Goal: Information Seeking & Learning: Learn about a topic

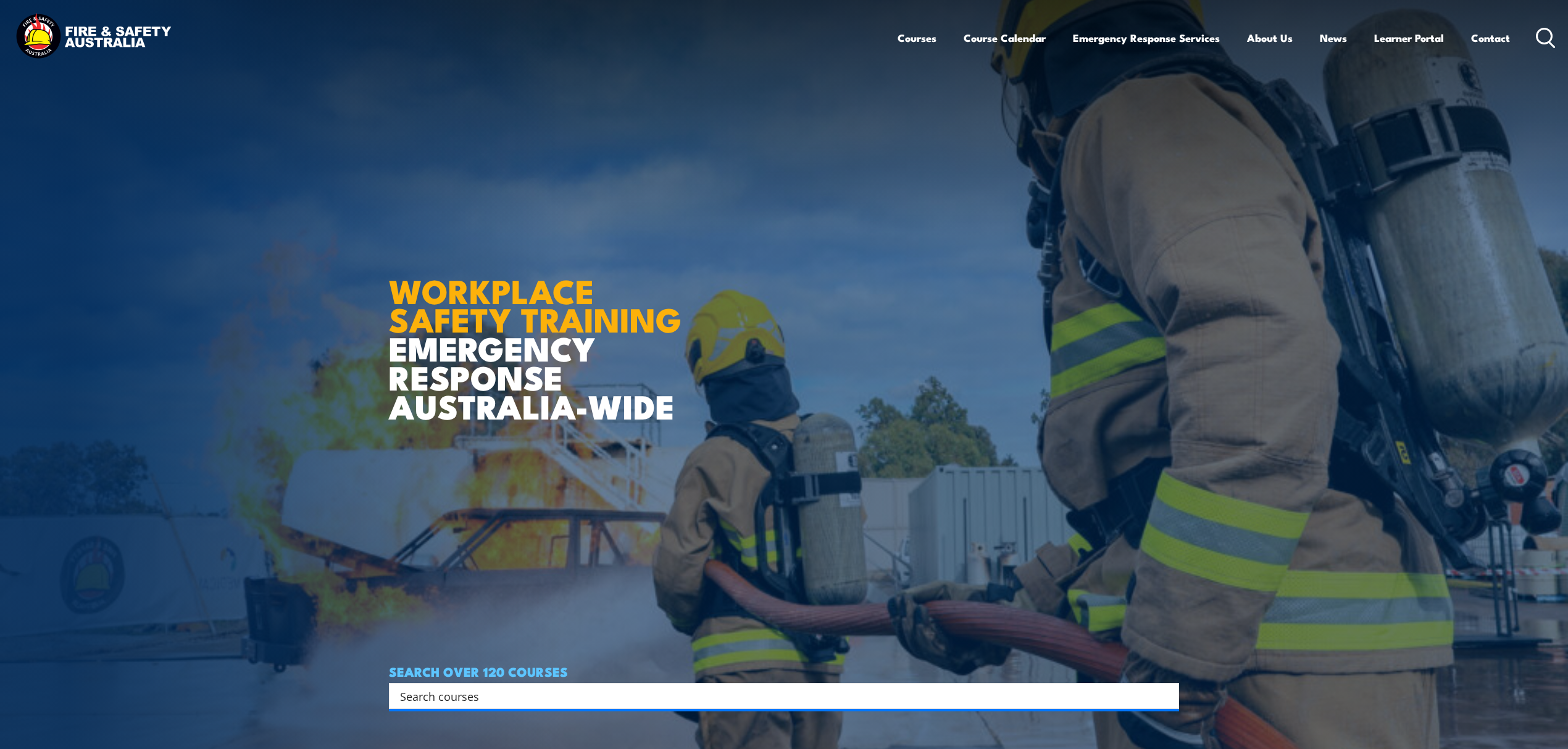
click at [470, 692] on input "Search input" at bounding box center [776, 695] width 752 height 18
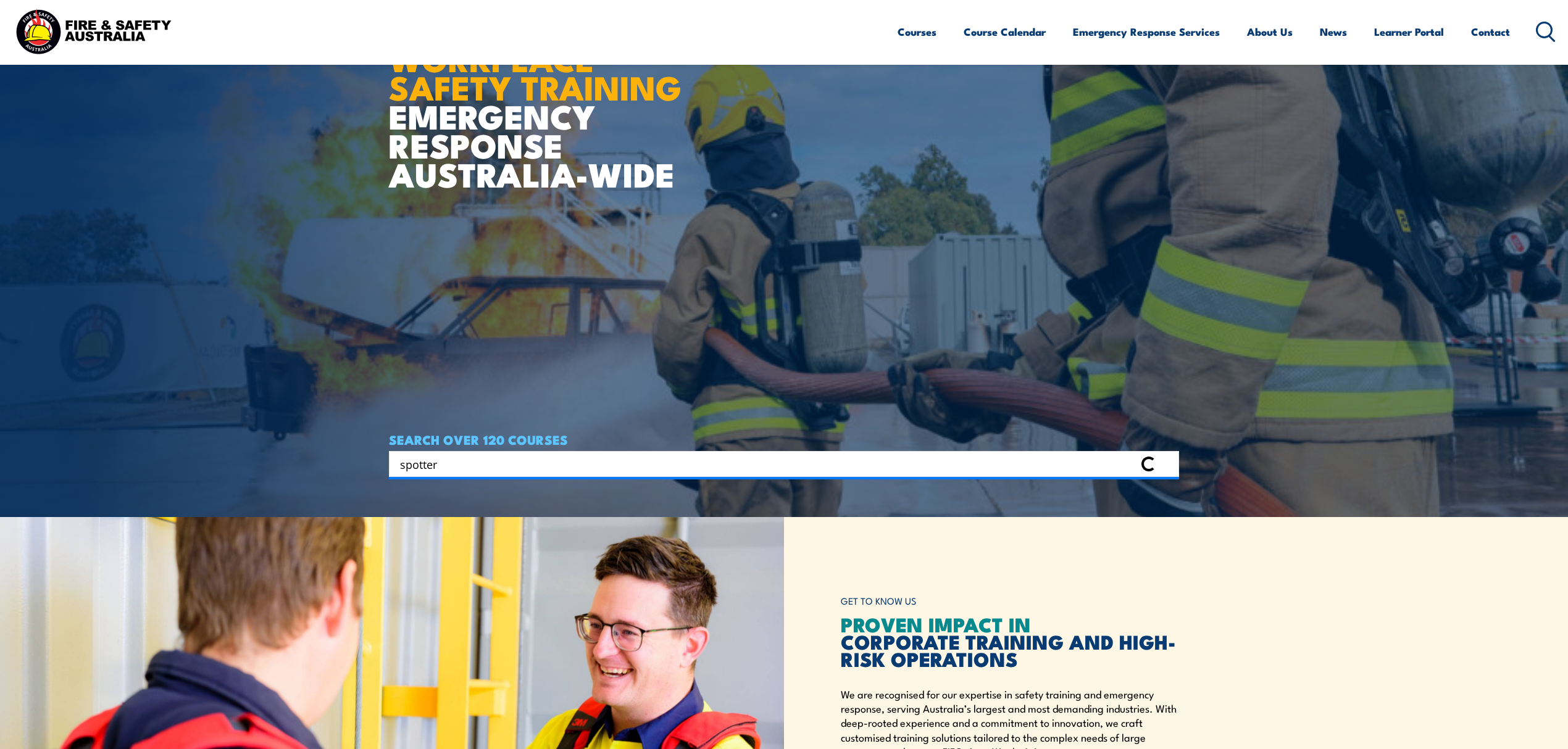
scroll to position [246, 0]
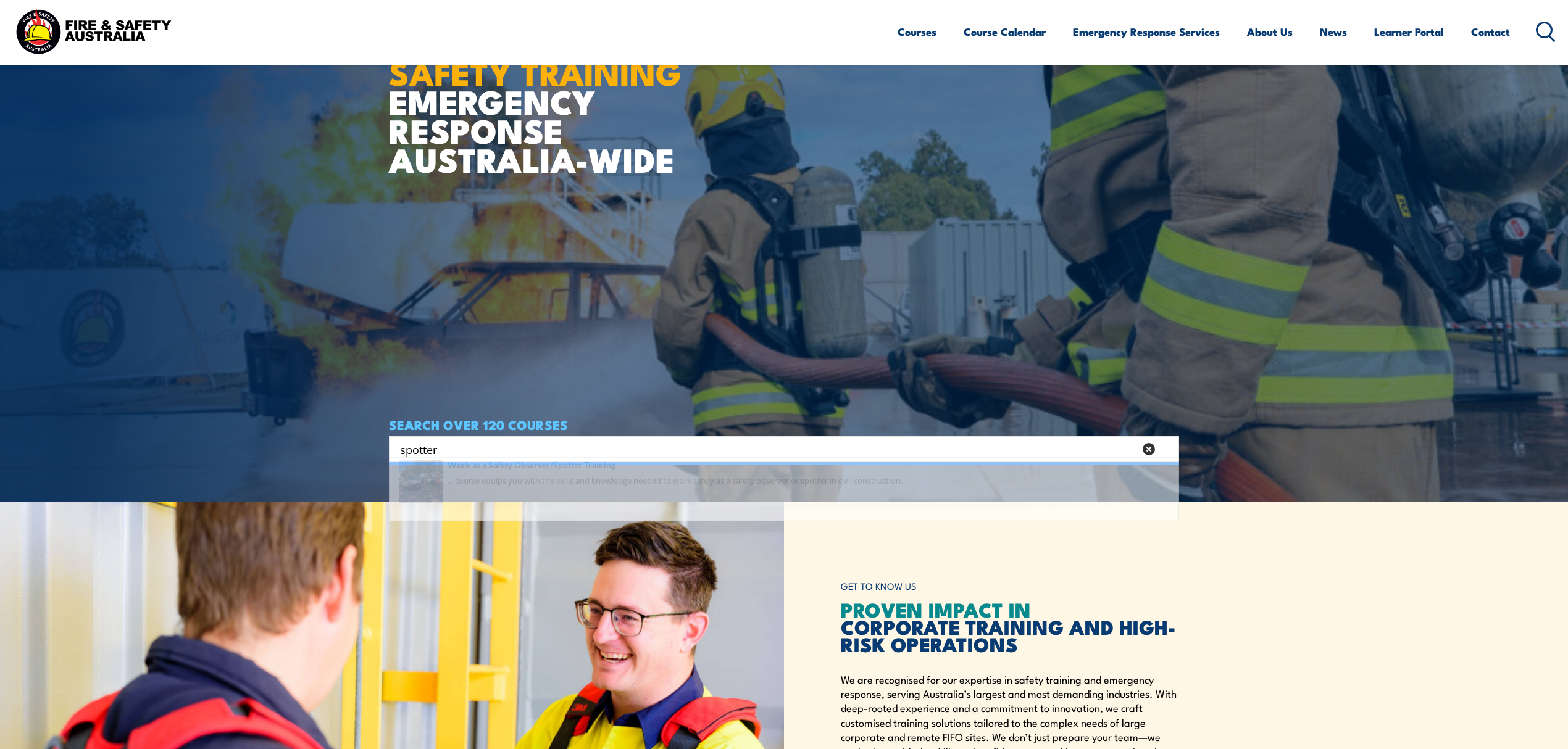
type input "spotter"
click at [576, 503] on span at bounding box center [784, 502] width 783 height 58
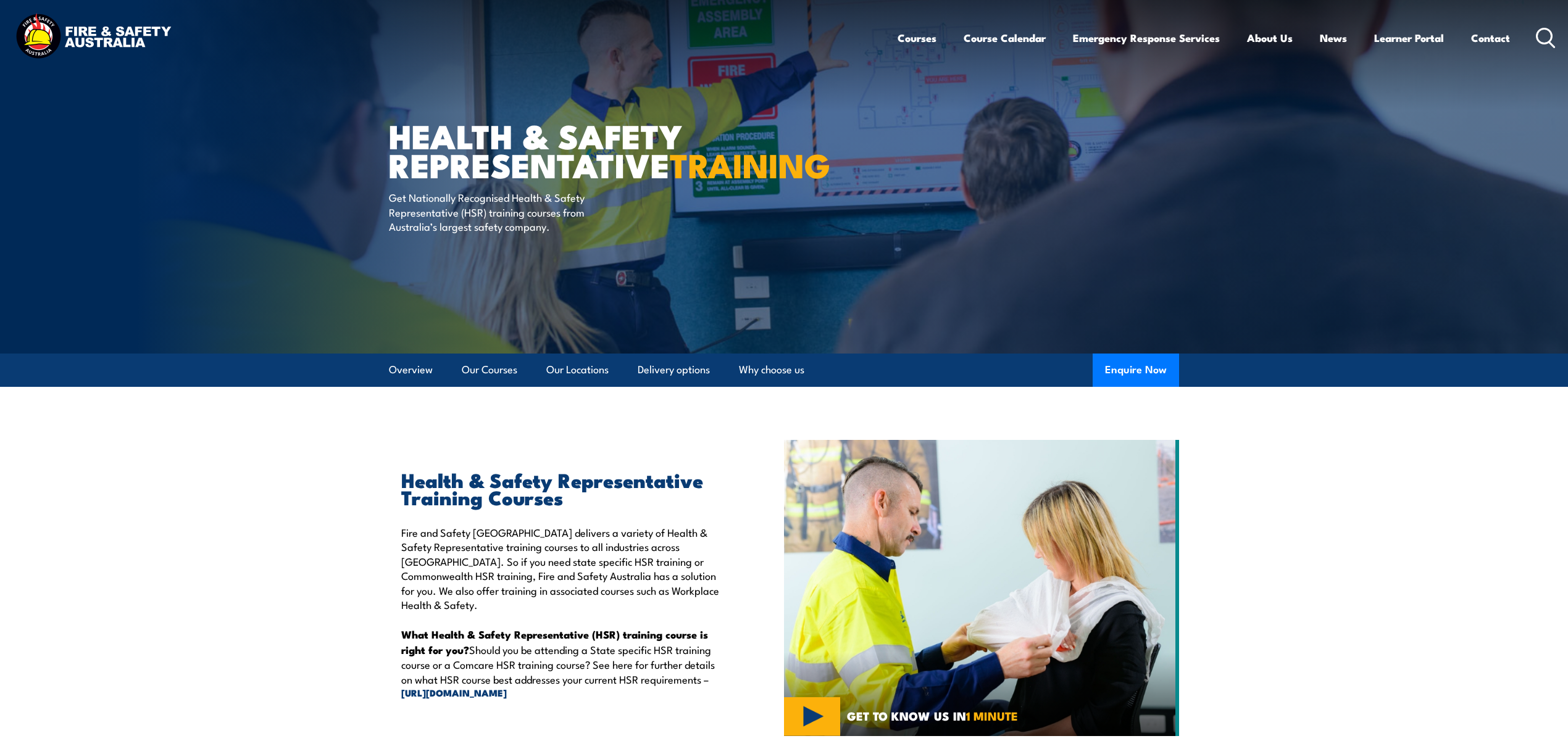
click at [1539, 40] on icon at bounding box center [1545, 38] width 20 height 21
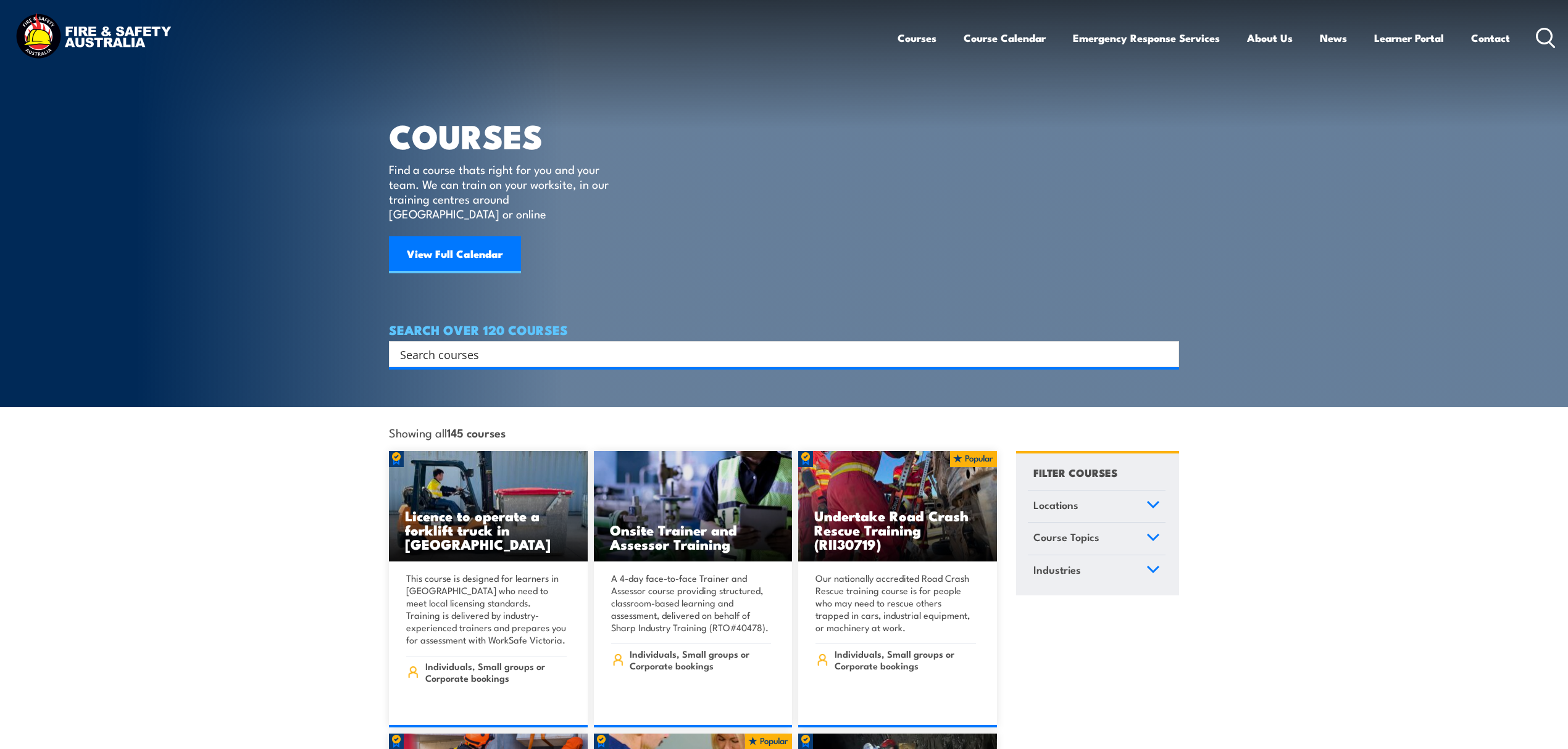
click at [568, 345] on input "Search input" at bounding box center [776, 354] width 752 height 18
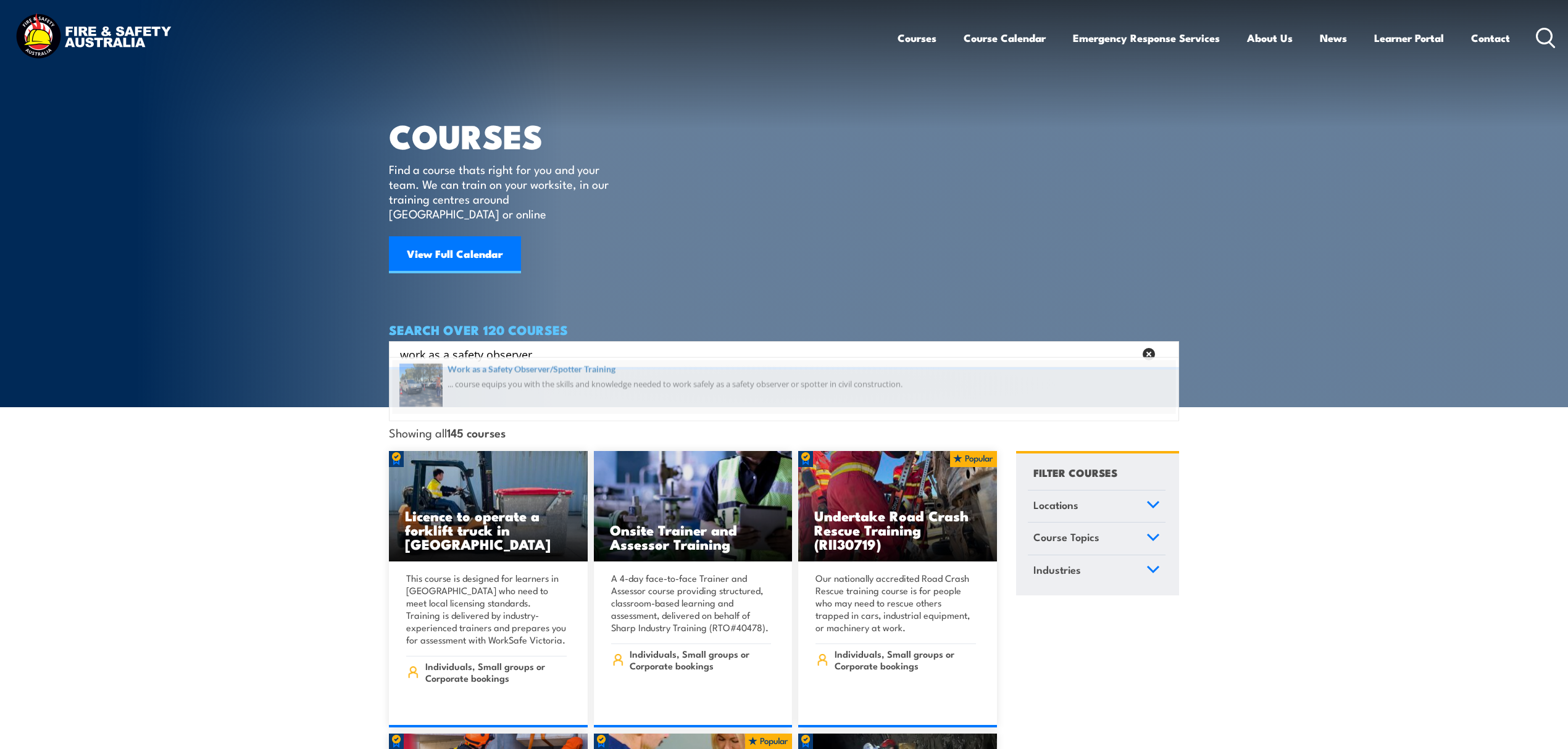
type input "work as a safety observer"
click at [574, 393] on span at bounding box center [784, 392] width 783 height 58
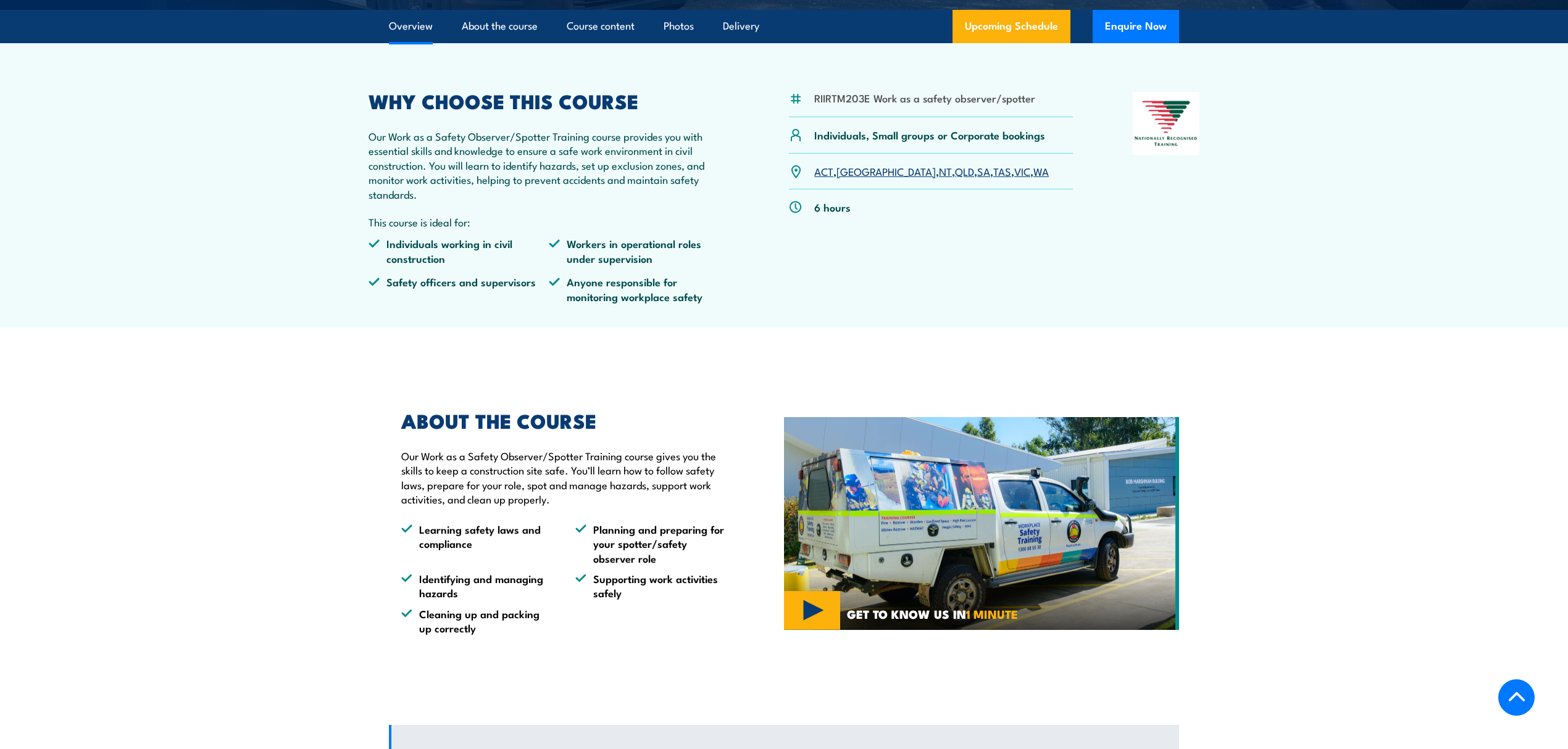
scroll to position [82, 0]
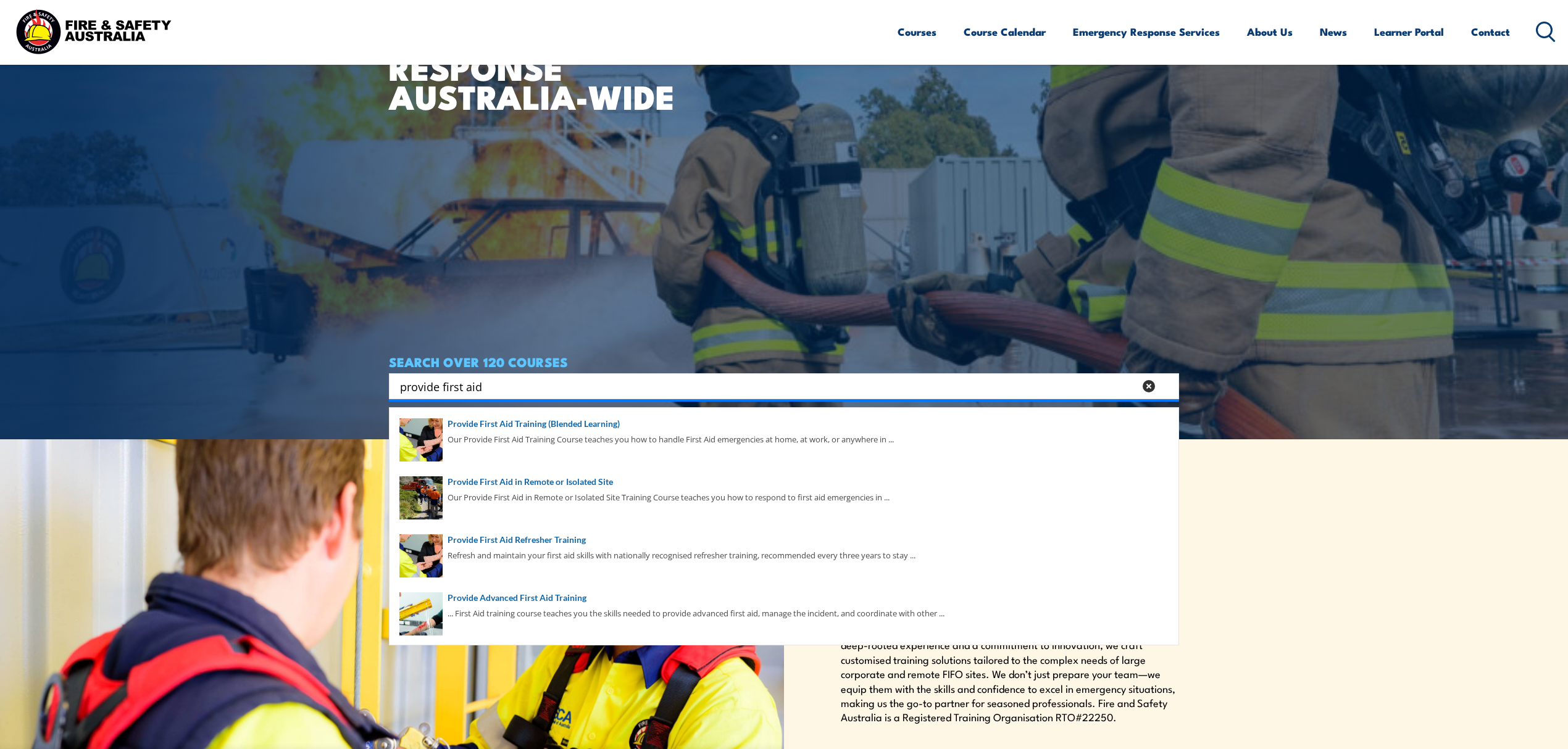
scroll to position [329, 0]
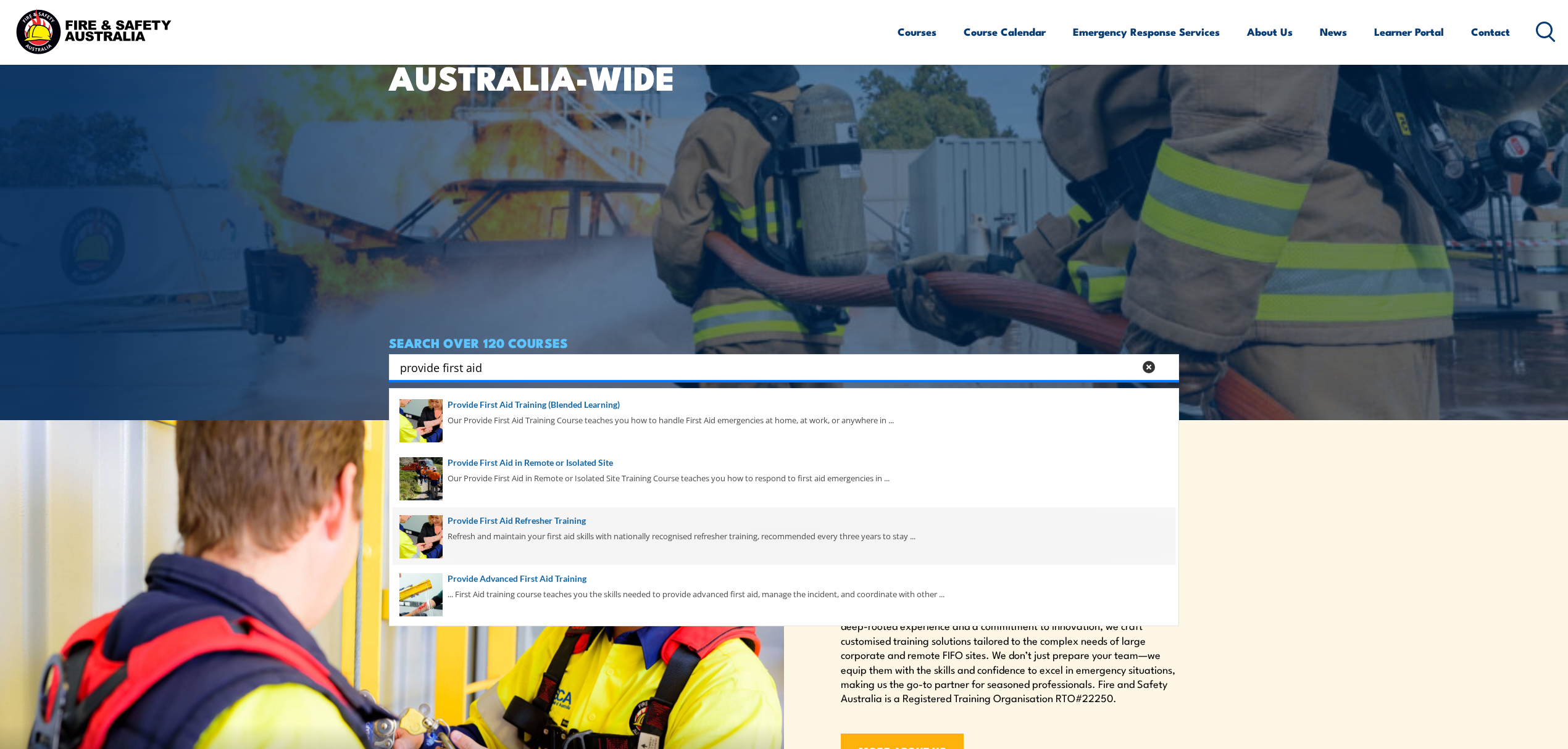
type input "provide first aid"
click at [536, 530] on span at bounding box center [784, 536] width 783 height 58
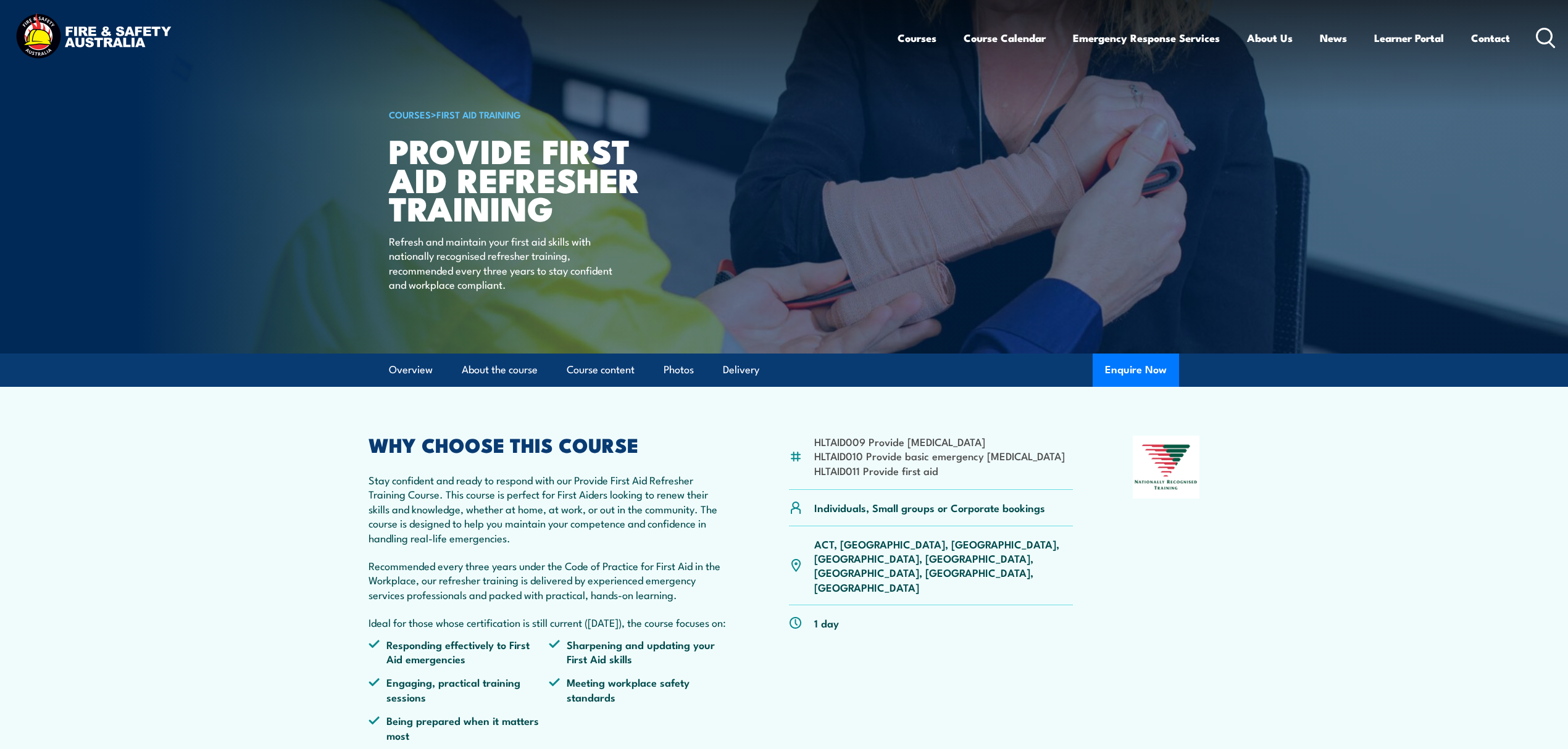
click at [1549, 36] on icon at bounding box center [1545, 38] width 20 height 21
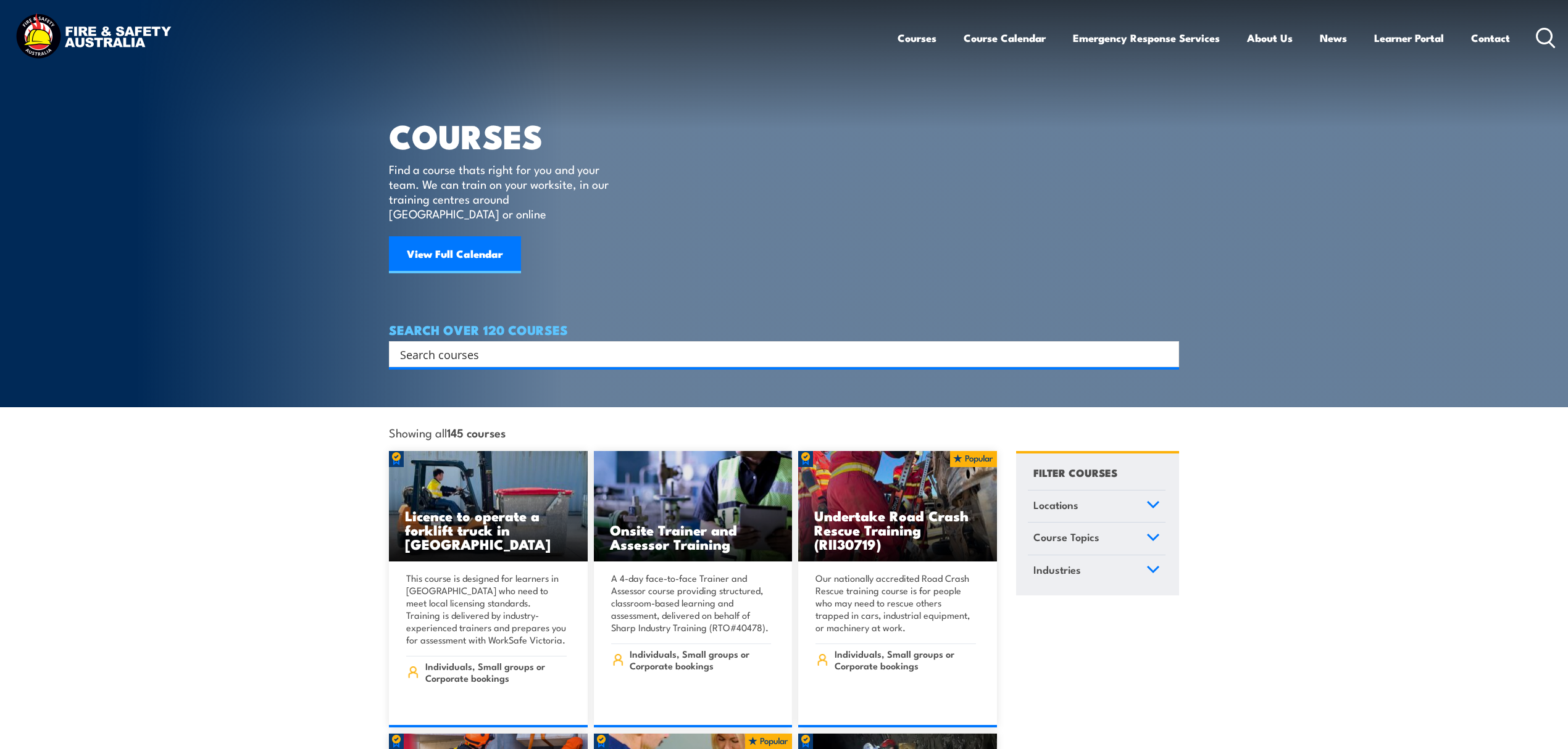
click at [465, 345] on input "Search input" at bounding box center [776, 354] width 752 height 18
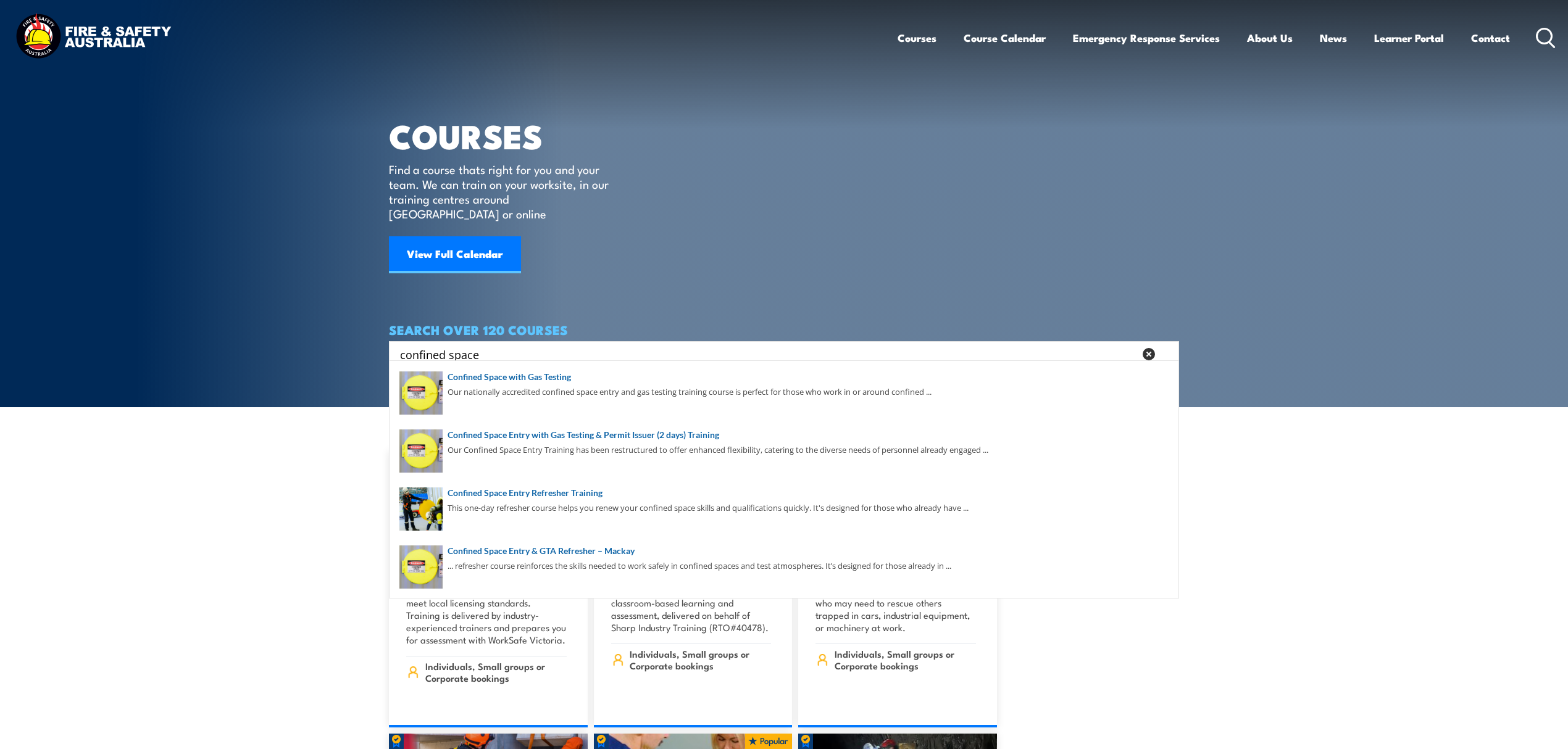
scroll to position [6, 0]
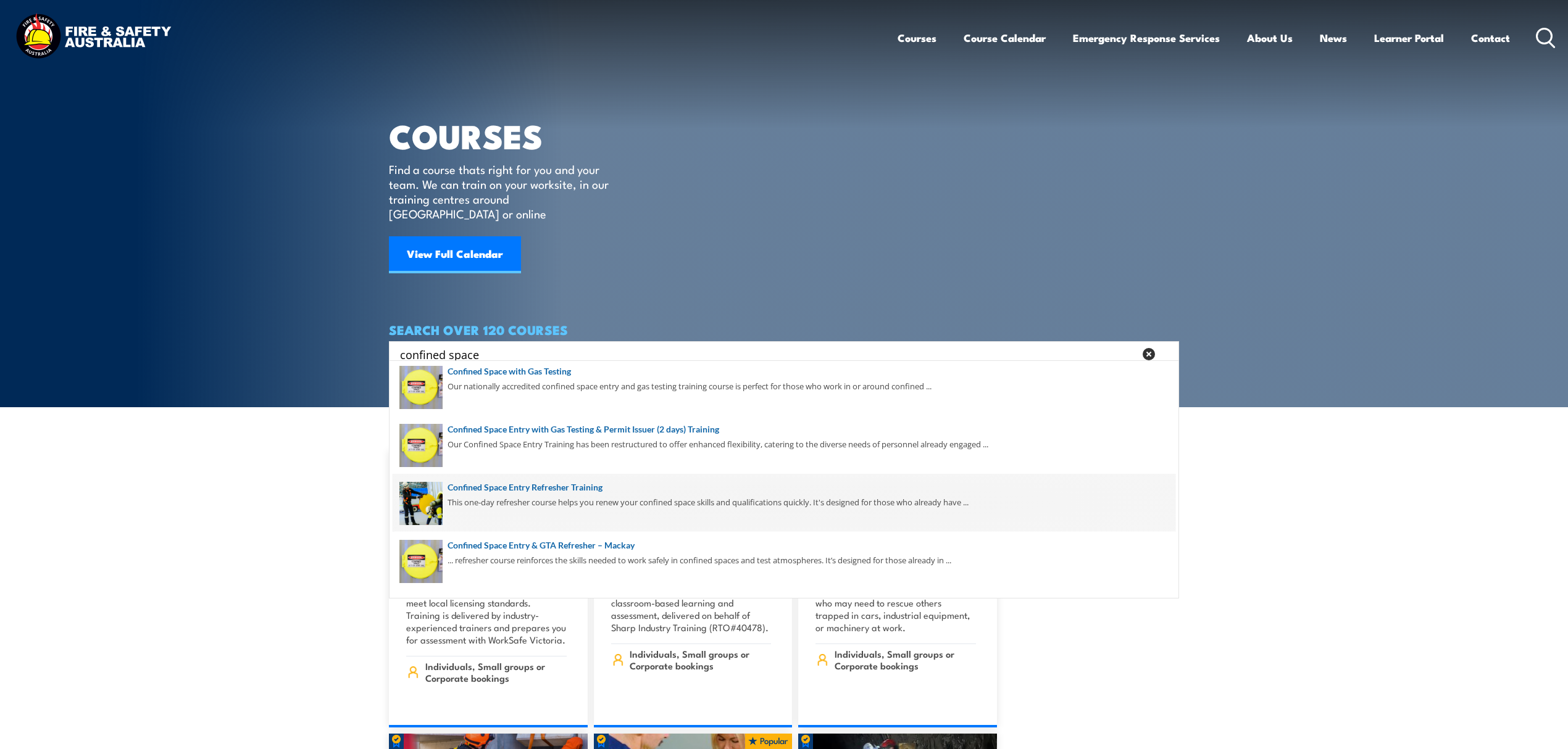
type input "confined space"
click at [610, 492] on span at bounding box center [784, 503] width 783 height 58
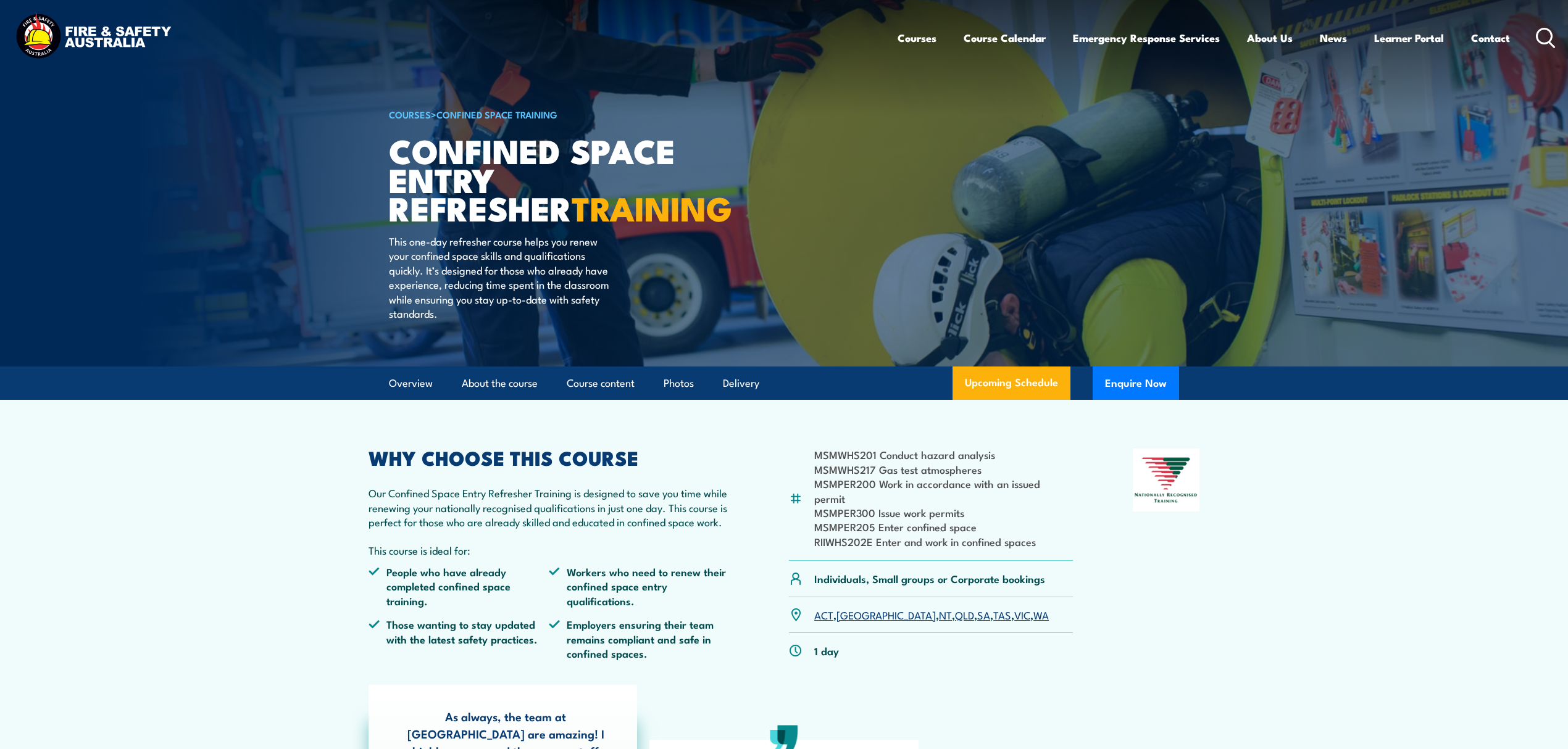
drag, startPoint x: 1549, startPoint y: 27, endPoint x: 1541, endPoint y: 33, distance: 10.0
click at [1549, 28] on icon at bounding box center [1545, 38] width 20 height 21
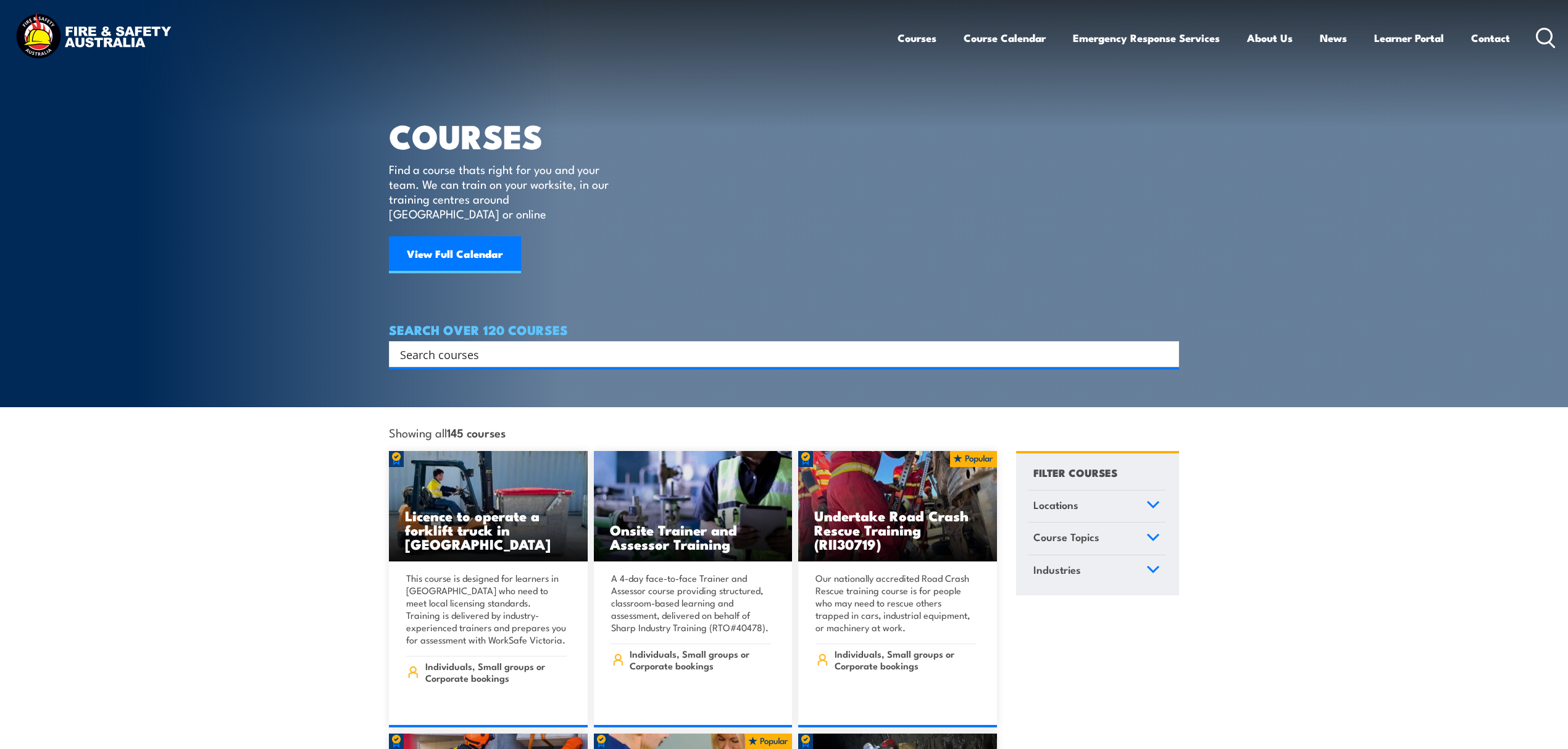
click at [441, 345] on input "Search input" at bounding box center [776, 354] width 752 height 18
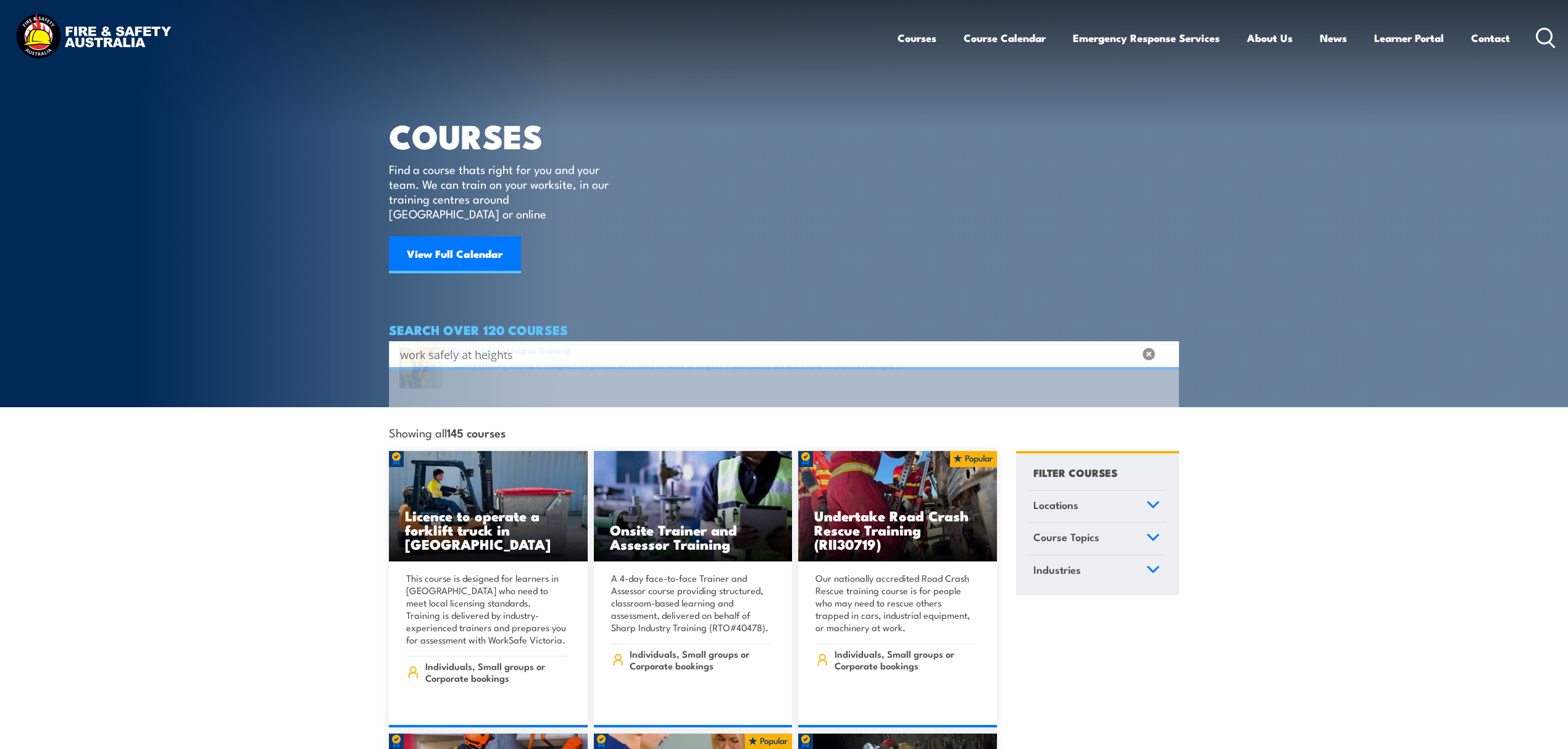
type input "work safely at heights"
click at [519, 371] on span at bounding box center [784, 392] width 783 height 58
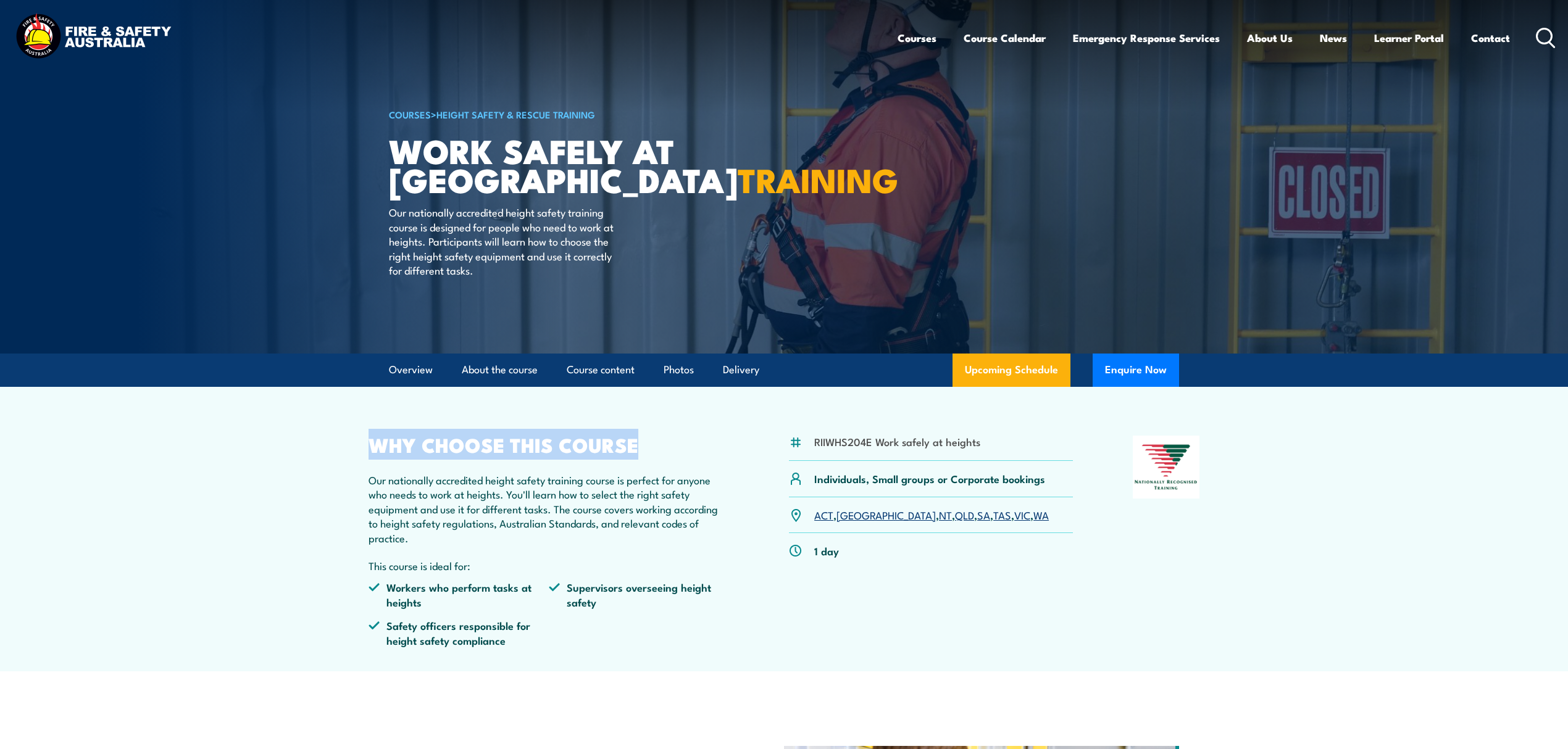
drag, startPoint x: 371, startPoint y: 445, endPoint x: 705, endPoint y: 445, distance: 334.0
click at [705, 445] on h2 "WHY CHOOSE THIS COURSE" at bounding box center [548, 445] width 360 height 18
drag, startPoint x: 705, startPoint y: 445, endPoint x: 343, endPoint y: 442, distance: 362.0
click at [343, 442] on section "RIIWHS204E Work safely at heights Individuals, Small groups or Corporate bookin…" at bounding box center [784, 529] width 1568 height 285
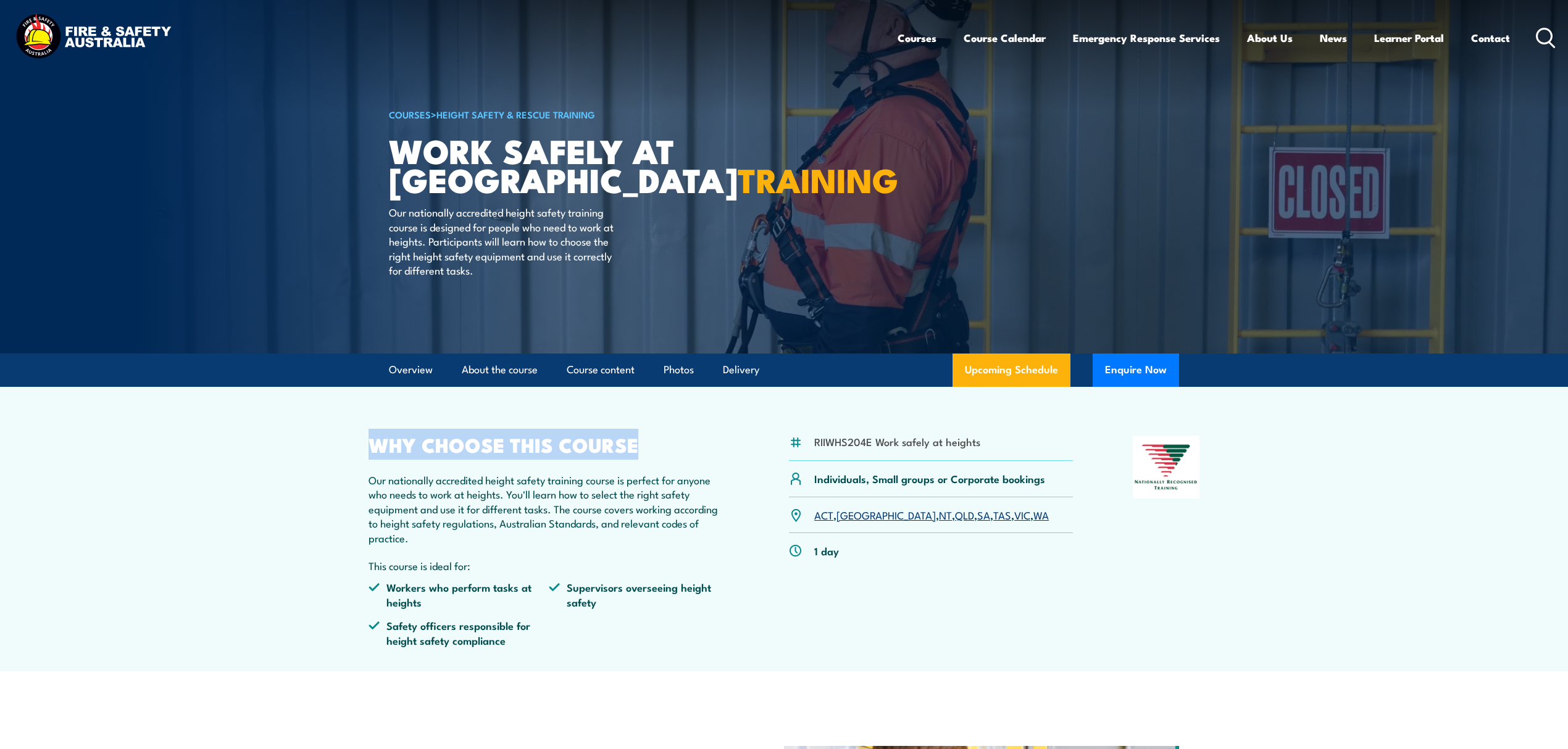
click at [343, 442] on section "RIIWHS204E Work safely at heights Individuals, Small groups or Corporate bookin…" at bounding box center [784, 529] width 1568 height 285
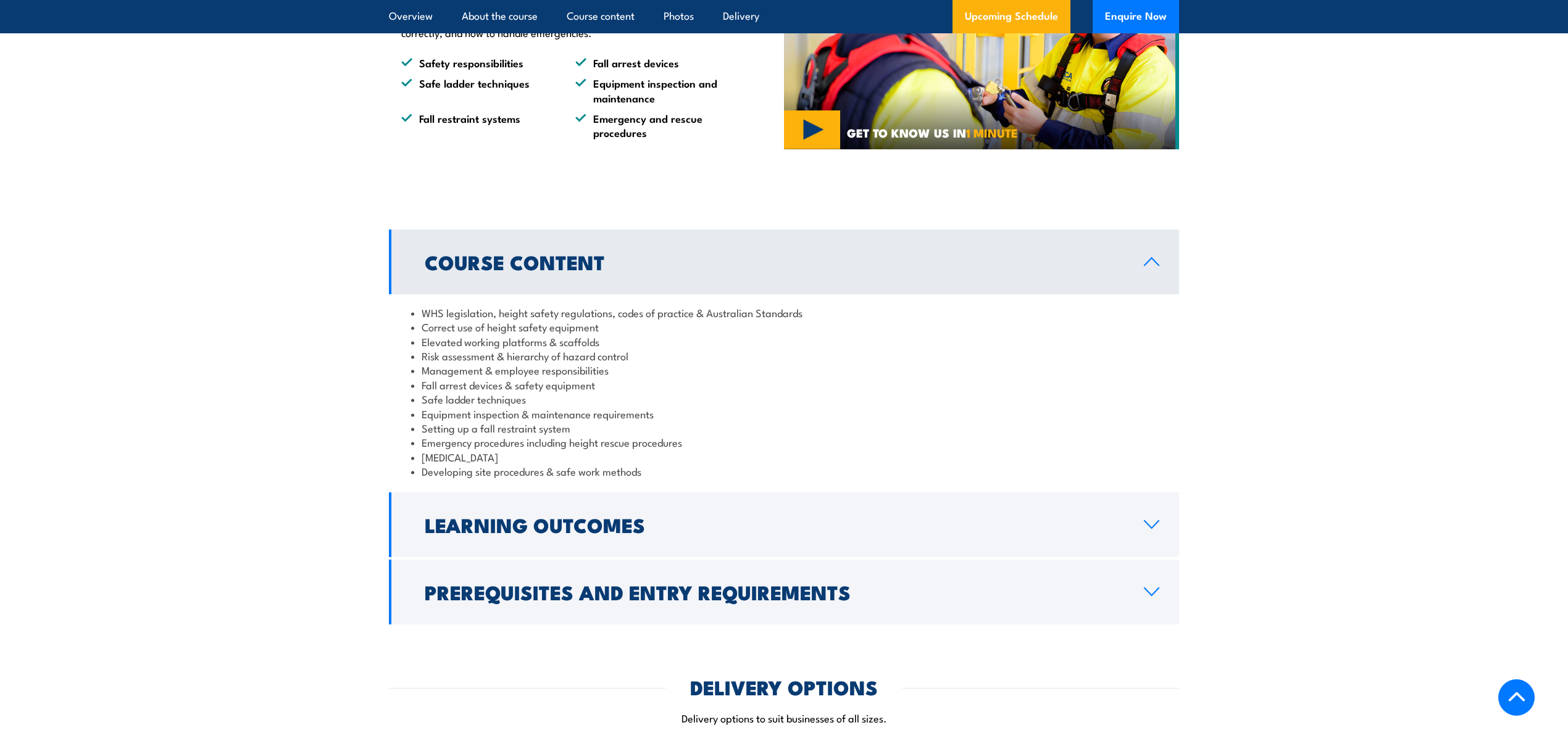
scroll to position [494, 0]
